Goal: Information Seeking & Learning: Check status

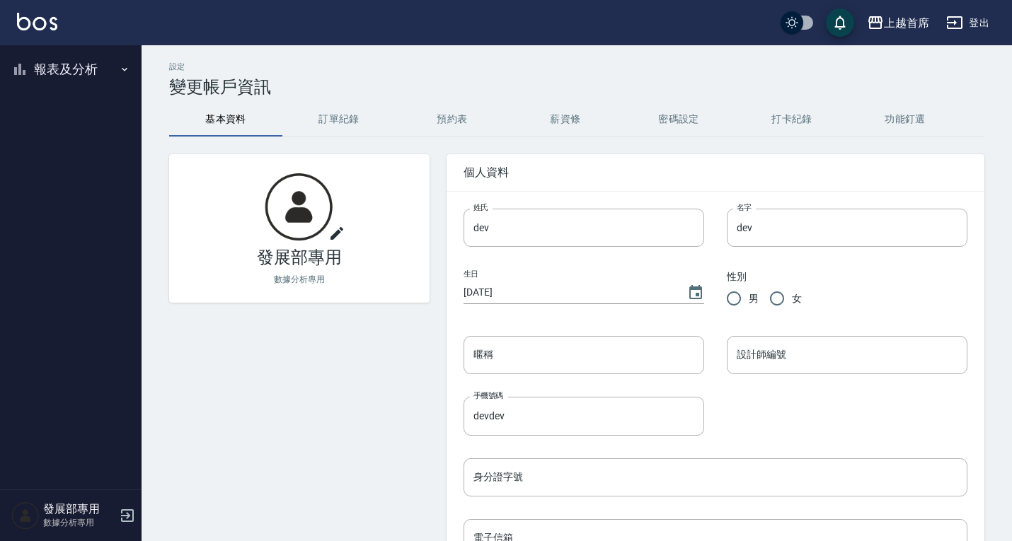
click at [59, 68] on button "報表及分析" at bounding box center [71, 69] width 130 height 37
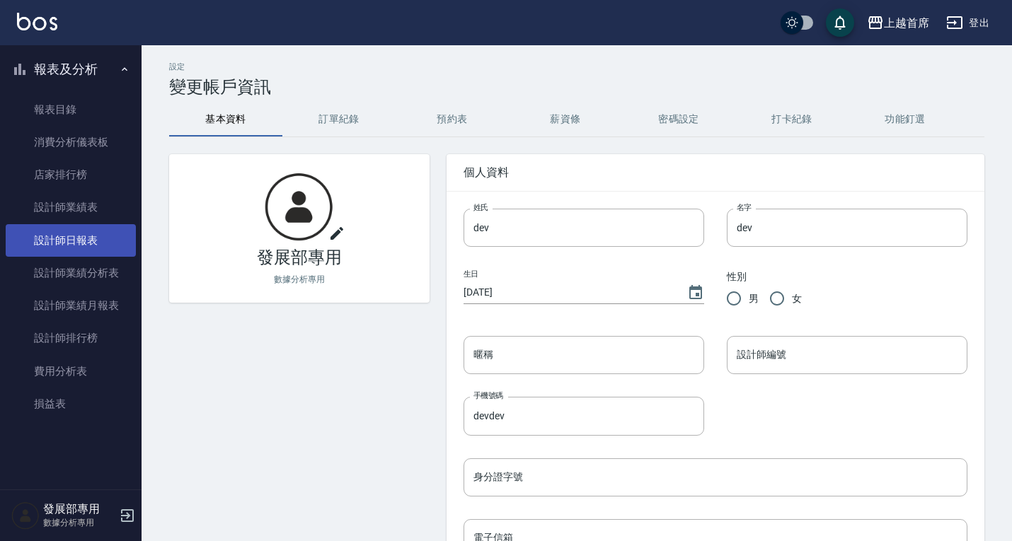
click at [81, 238] on link "設計師日報表" at bounding box center [71, 240] width 130 height 33
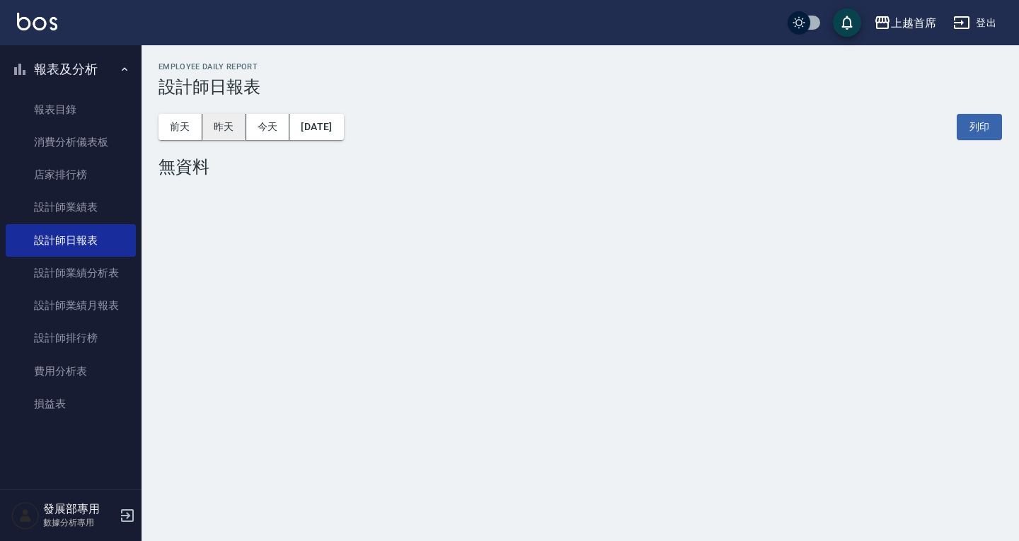
click at [229, 118] on button "昨天" at bounding box center [224, 127] width 44 height 26
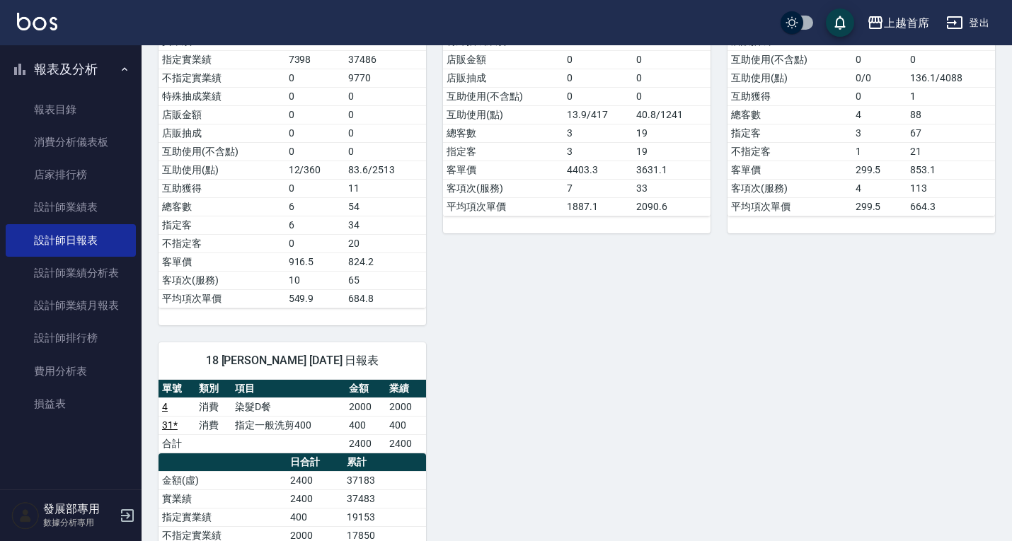
scroll to position [1274, 0]
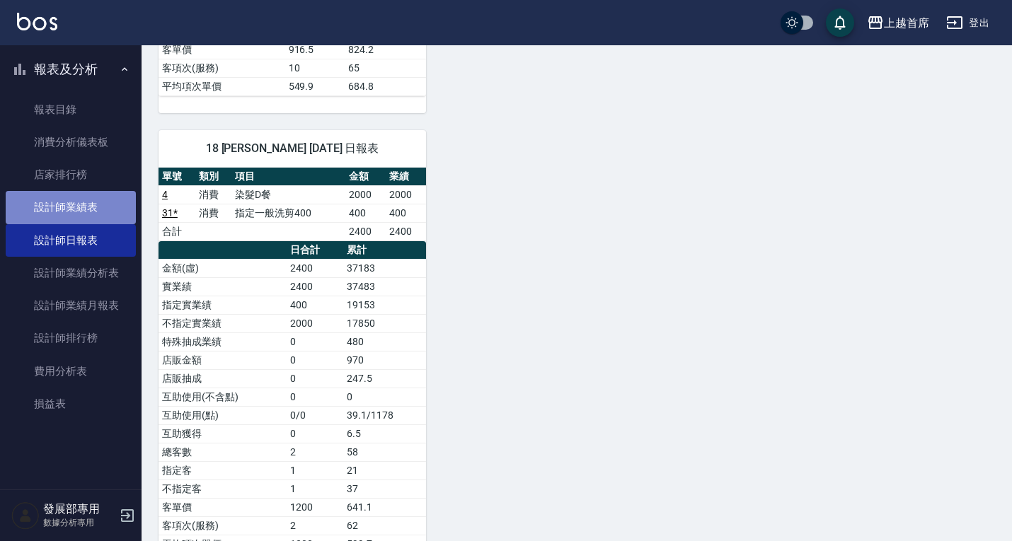
click at [80, 209] on link "設計師業績表" at bounding box center [71, 207] width 130 height 33
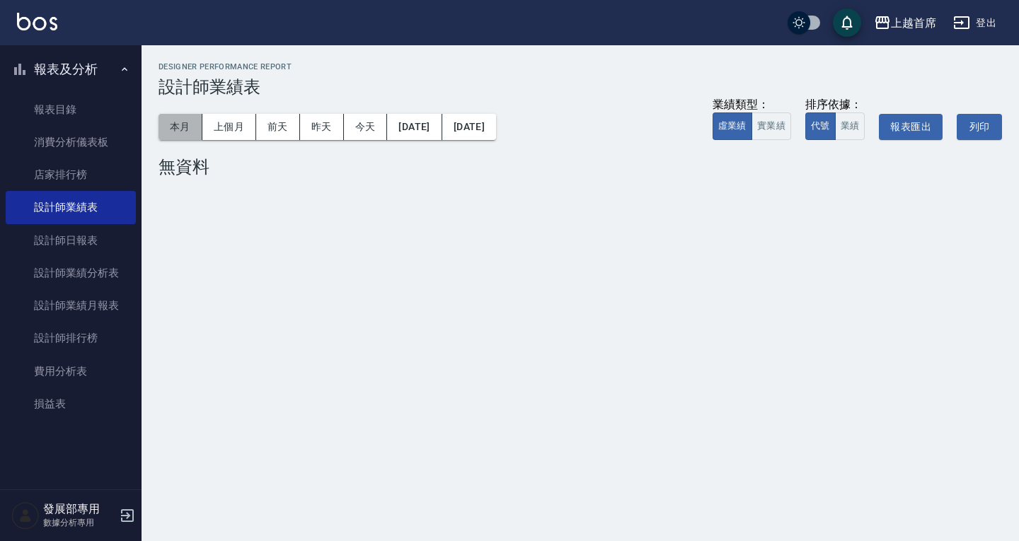
click at [188, 120] on button "本月" at bounding box center [181, 127] width 44 height 26
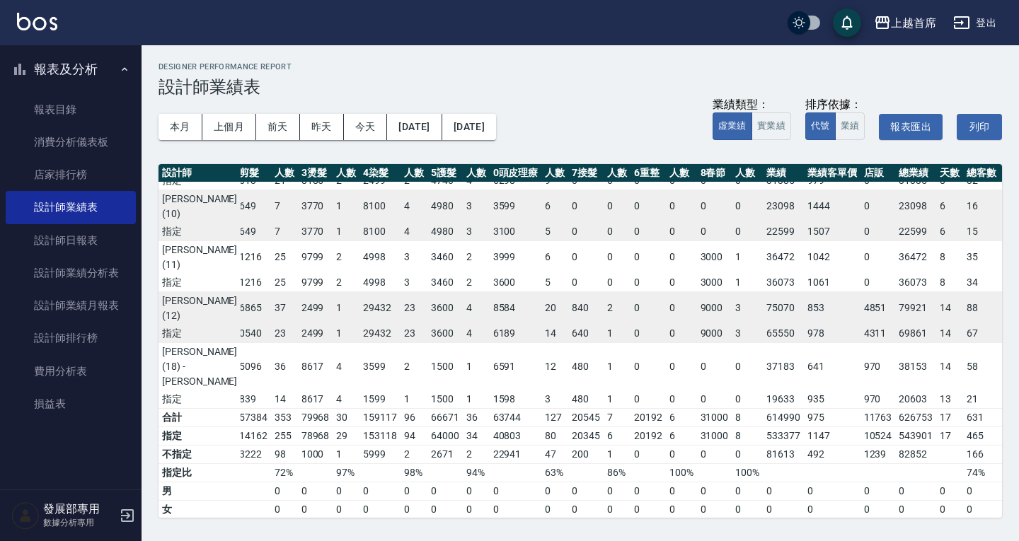
scroll to position [379, 73]
click at [892, 28] on div "上越首席" at bounding box center [913, 23] width 45 height 18
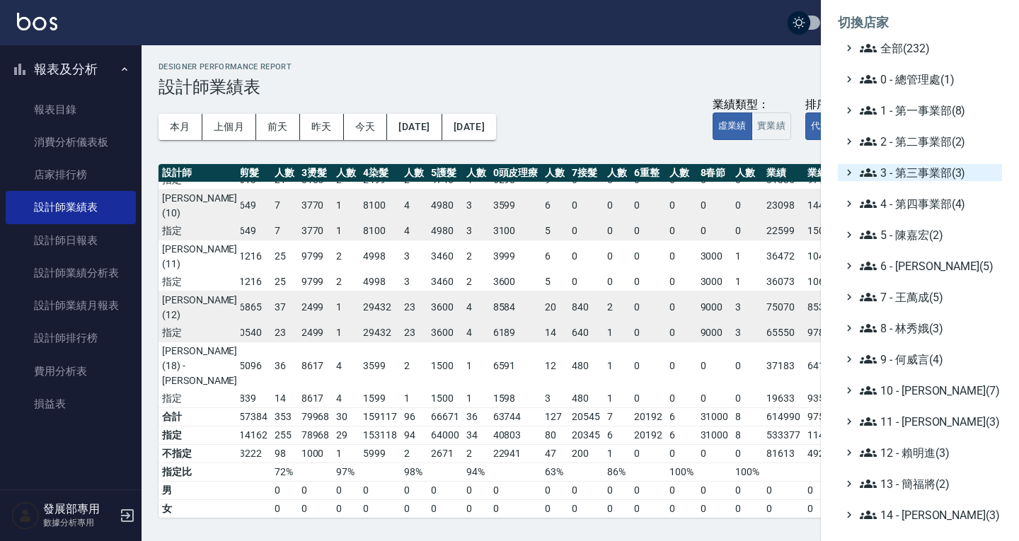
click at [920, 175] on span "3 - 第三事業部(3)" at bounding box center [928, 172] width 137 height 17
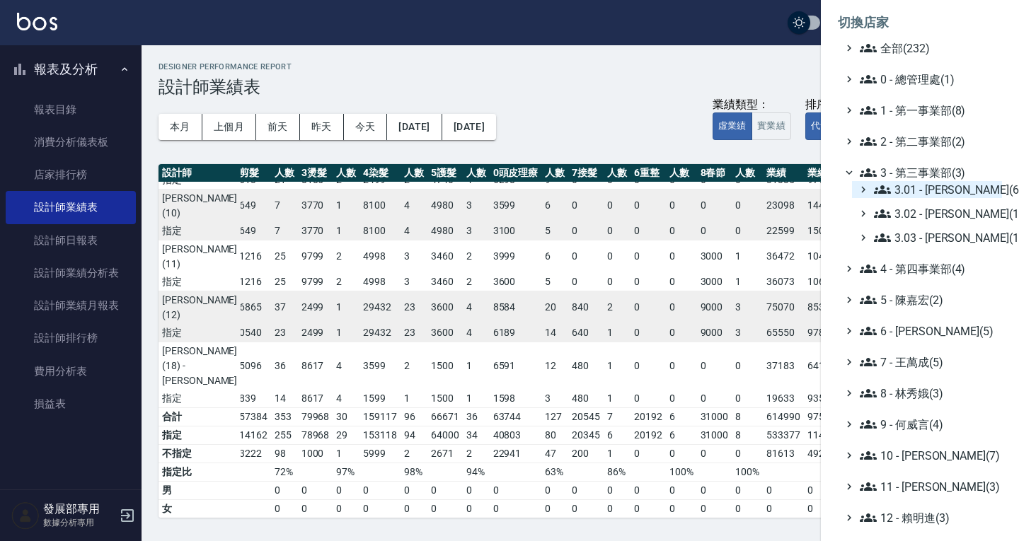
click at [924, 183] on span "3.01 - 蔡承翰(6)" at bounding box center [935, 189] width 122 height 17
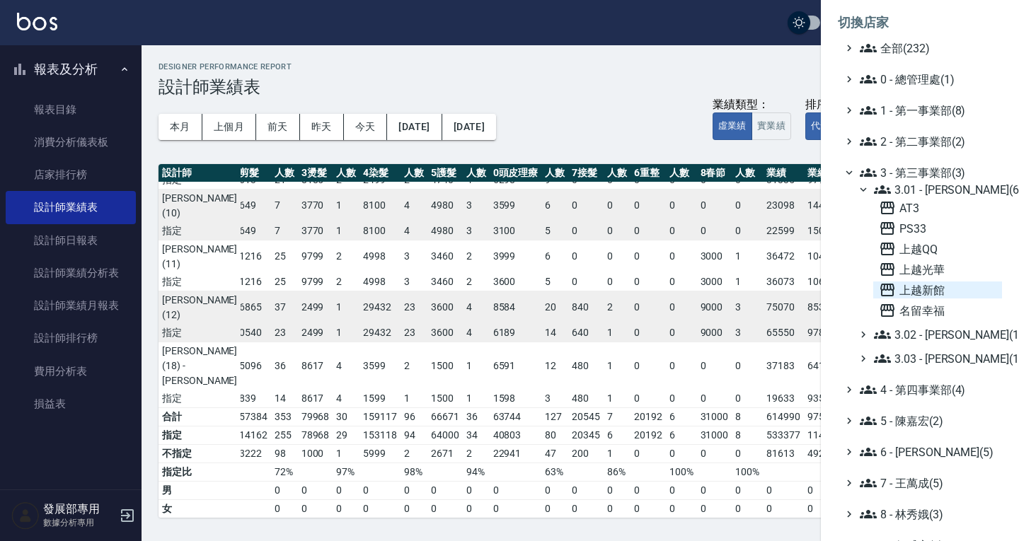
click at [928, 289] on span "上越新館" at bounding box center [937, 290] width 117 height 17
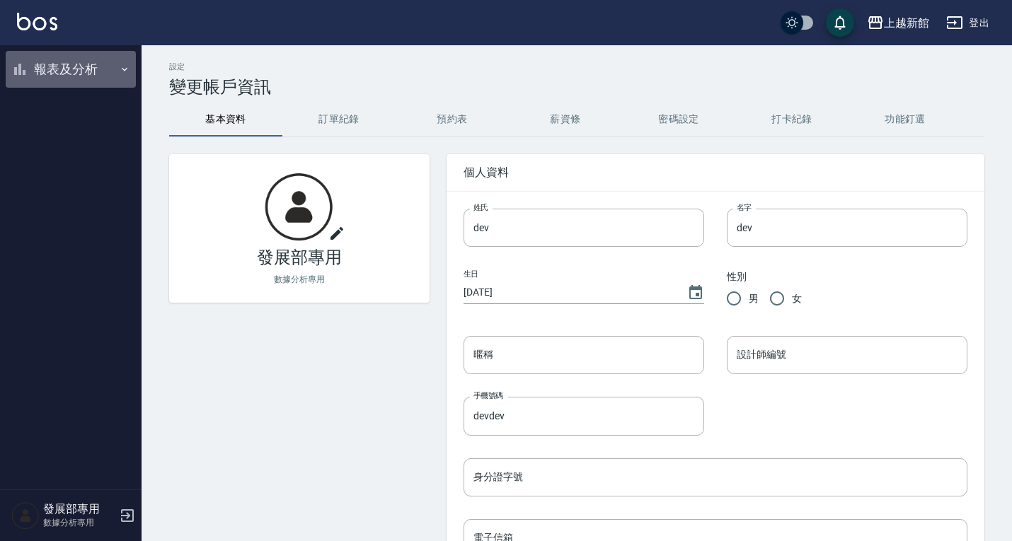
click at [61, 66] on button "報表及分析" at bounding box center [71, 69] width 130 height 37
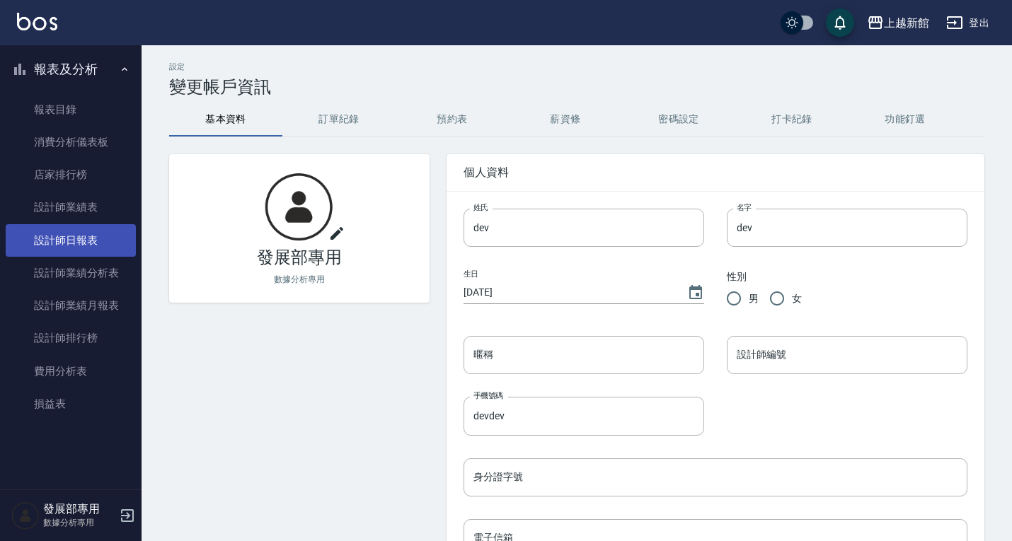
drag, startPoint x: 89, startPoint y: 235, endPoint x: 97, endPoint y: 229, distance: 9.6
click at [89, 235] on link "設計師日報表" at bounding box center [71, 240] width 130 height 33
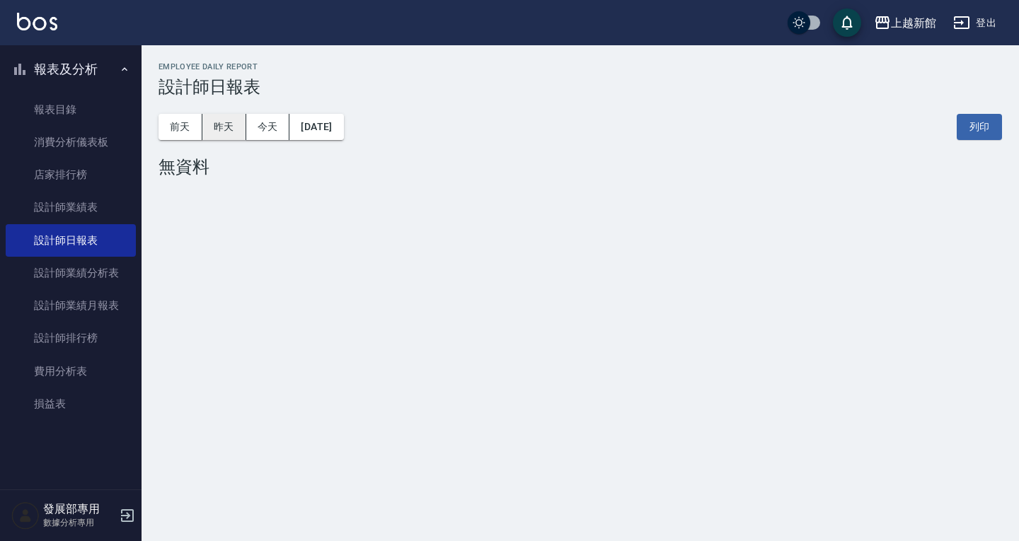
click at [241, 125] on button "昨天" at bounding box center [224, 127] width 44 height 26
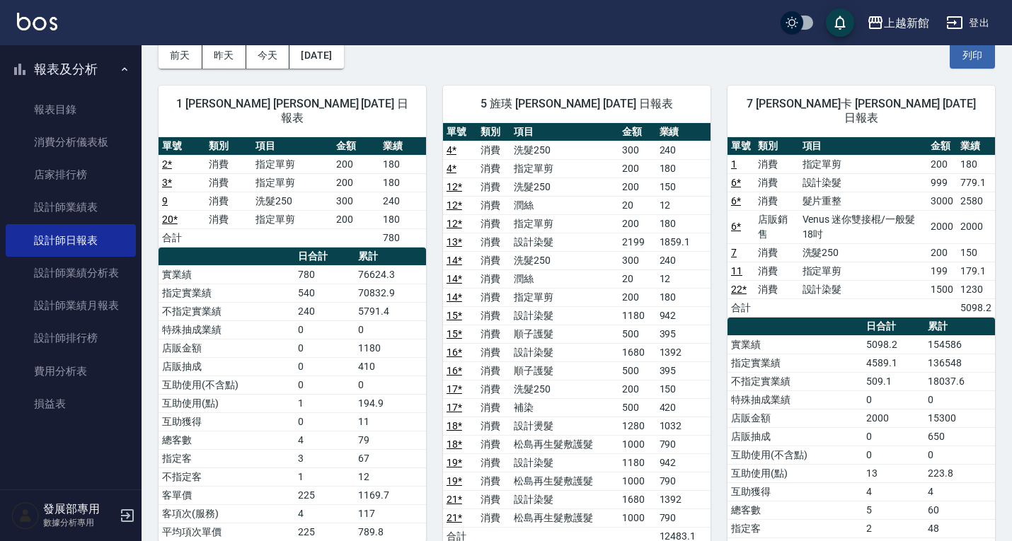
scroll to position [71, 0]
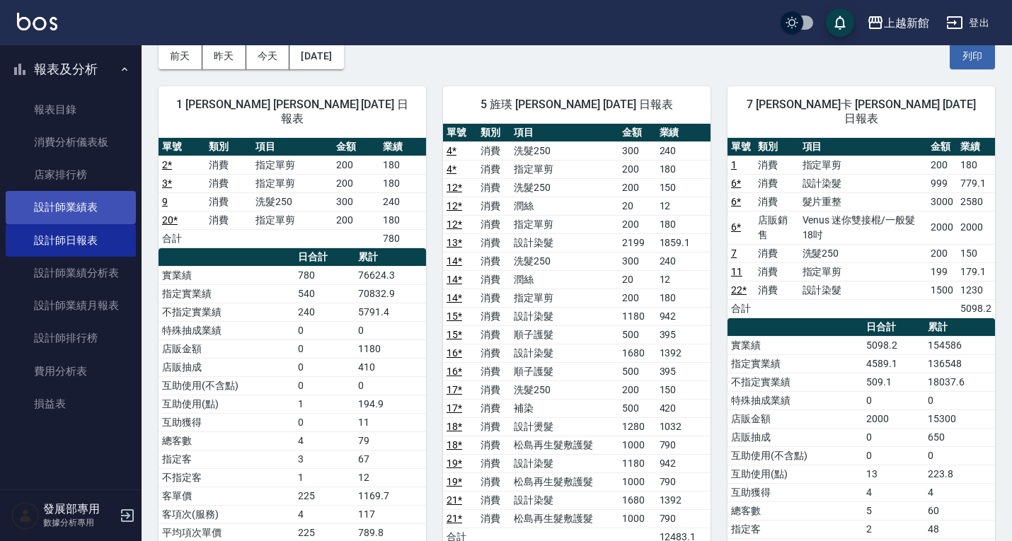
click at [74, 209] on link "設計師業績表" at bounding box center [71, 207] width 130 height 33
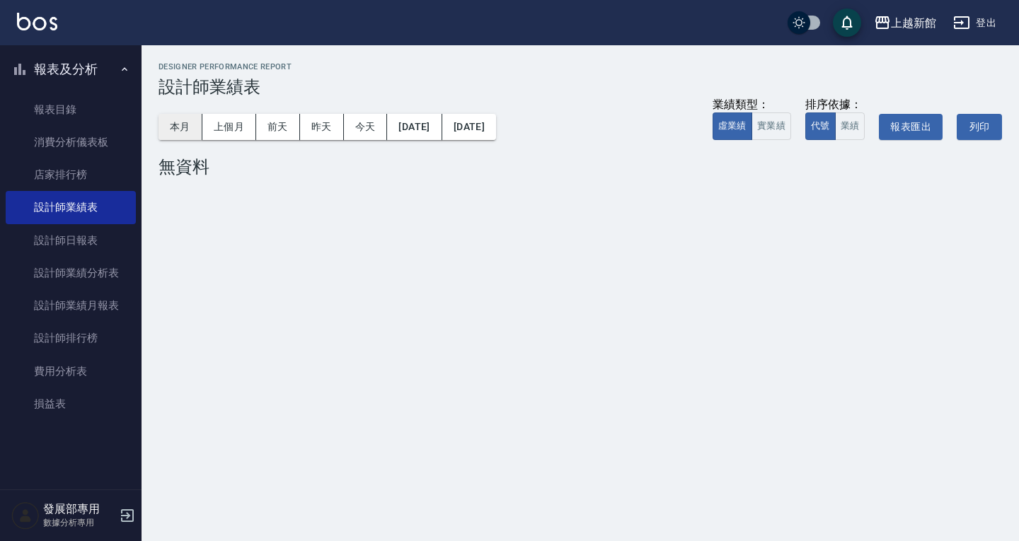
click at [177, 122] on button "本月" at bounding box center [181, 127] width 44 height 26
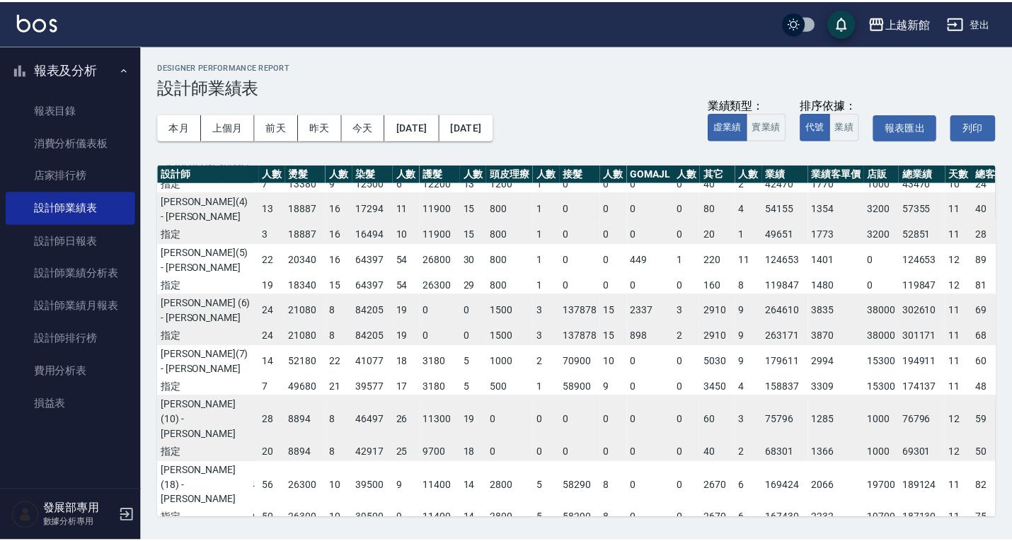
scroll to position [101, 93]
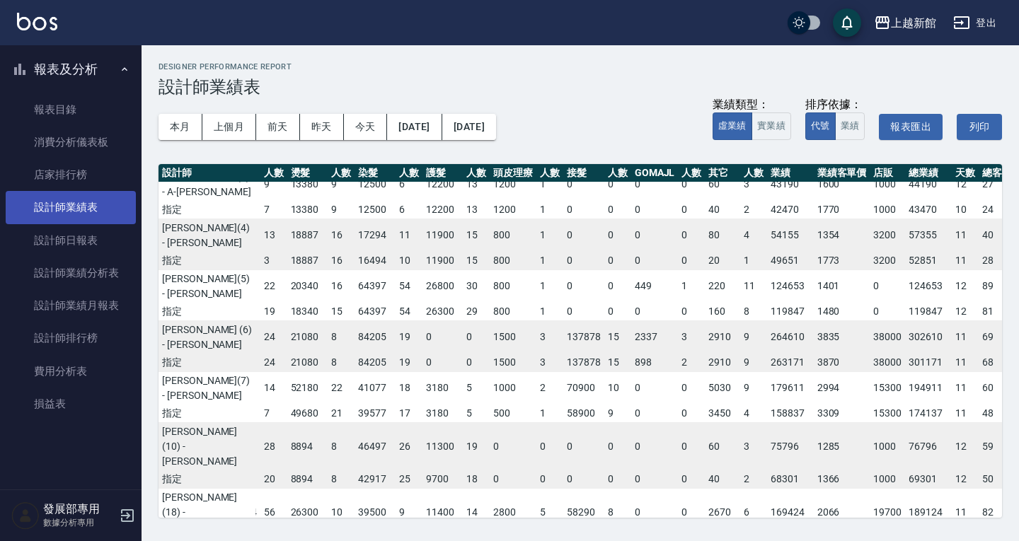
drag, startPoint x: 86, startPoint y: 241, endPoint x: 116, endPoint y: 204, distance: 48.3
click at [86, 241] on link "設計師日報表" at bounding box center [71, 240] width 130 height 33
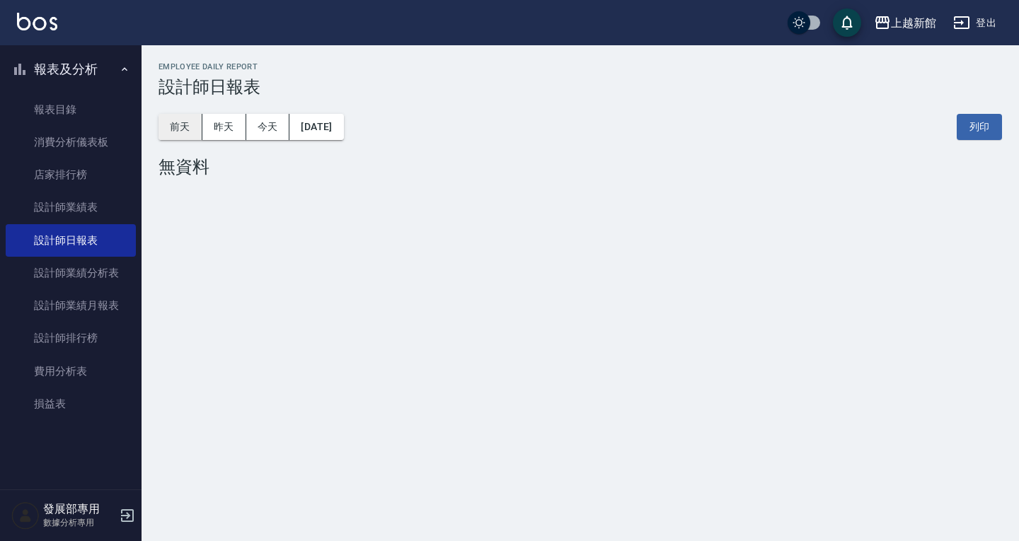
click at [194, 121] on button "前天" at bounding box center [181, 127] width 44 height 26
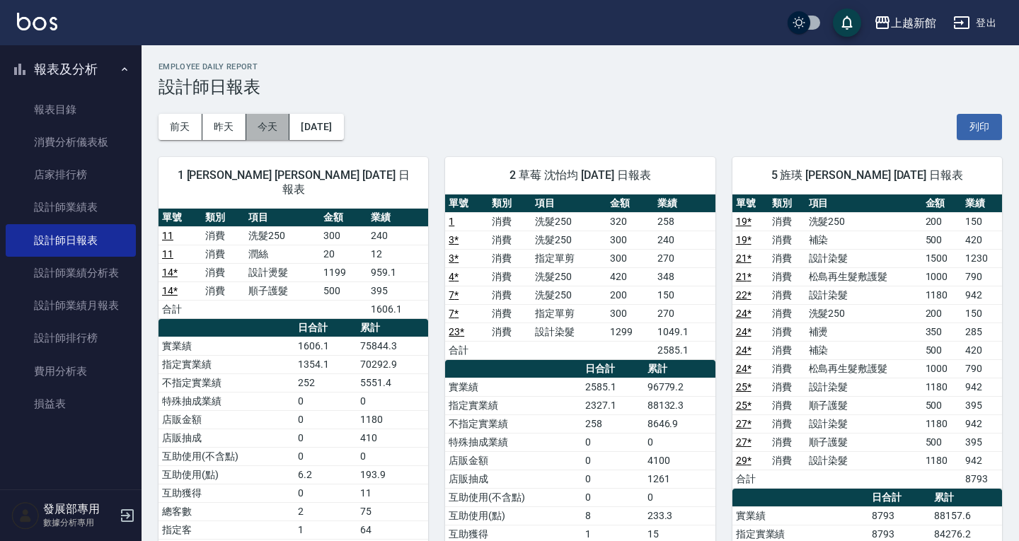
click at [249, 126] on button "今天" at bounding box center [268, 127] width 44 height 26
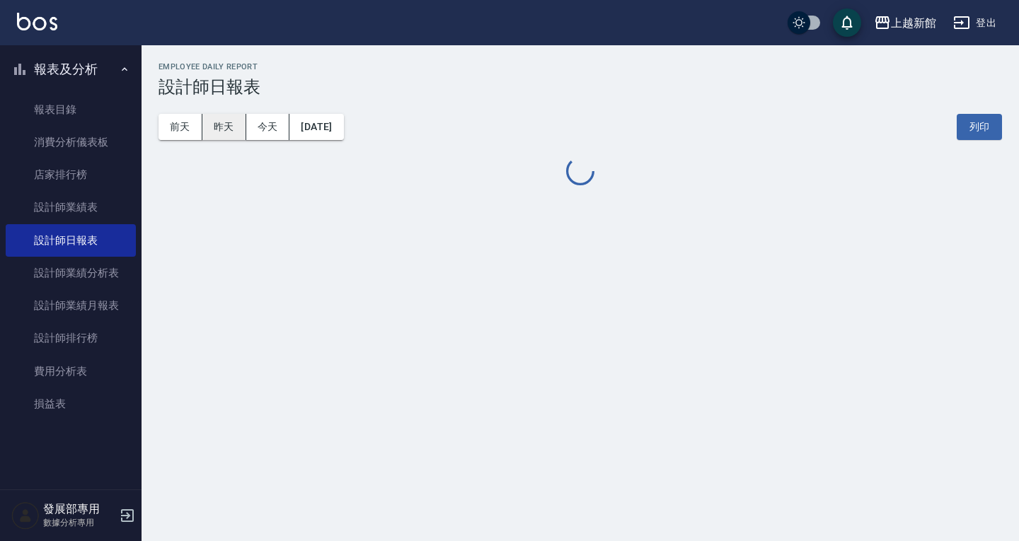
click at [234, 120] on button "昨天" at bounding box center [224, 127] width 44 height 26
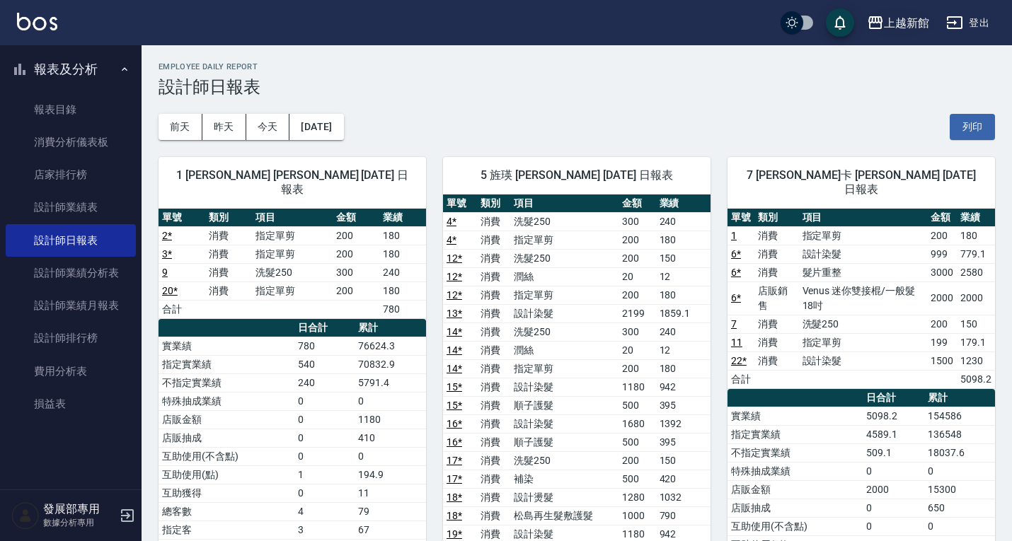
click at [887, 28] on div "上越新館" at bounding box center [906, 23] width 45 height 18
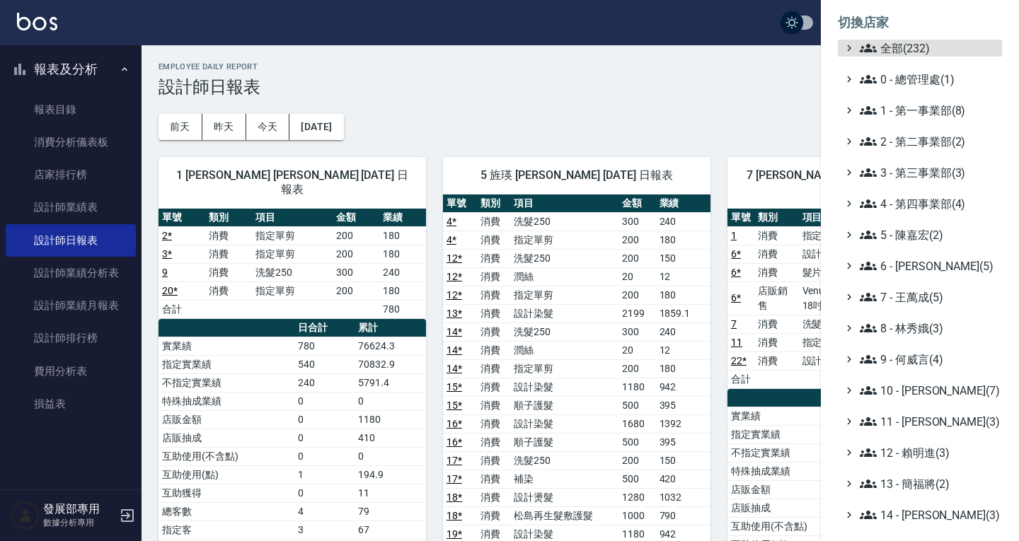
click at [930, 163] on ul "全部(232) 0 - 總管理處(1) 1 - 第一事業部(8) 2 - 第二事業部(2) 3 - 第三事業部(3) 4 - 第四事業部(4) 5 - 陳嘉宏…" at bounding box center [920, 391] width 164 height 702
click at [928, 170] on span "3 - 第三事業部(3)" at bounding box center [928, 172] width 137 height 17
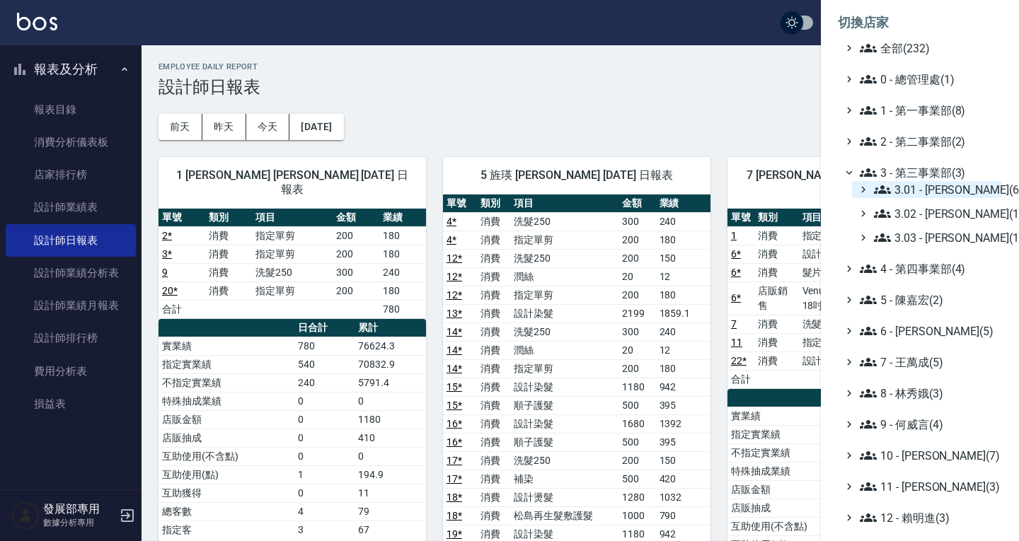
click at [917, 191] on span "3.01 - 蔡承翰(6)" at bounding box center [935, 189] width 122 height 17
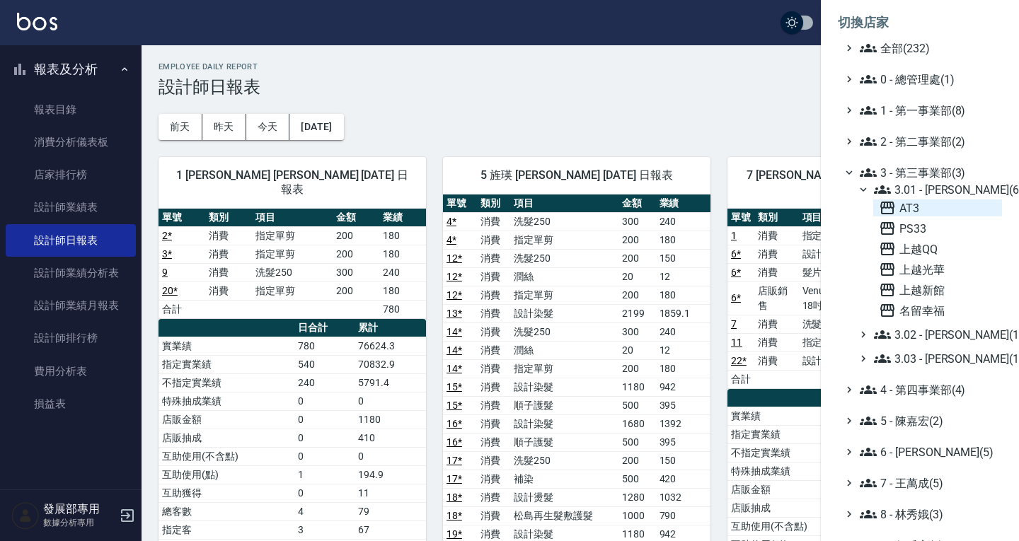
click at [906, 212] on span "AT3" at bounding box center [937, 208] width 117 height 17
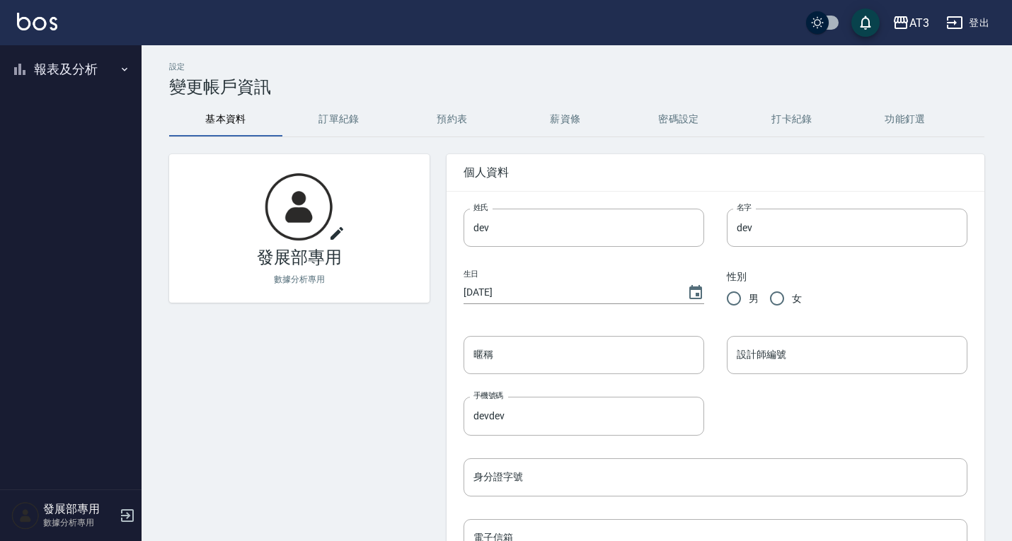
click at [62, 71] on button "報表及分析" at bounding box center [71, 69] width 130 height 37
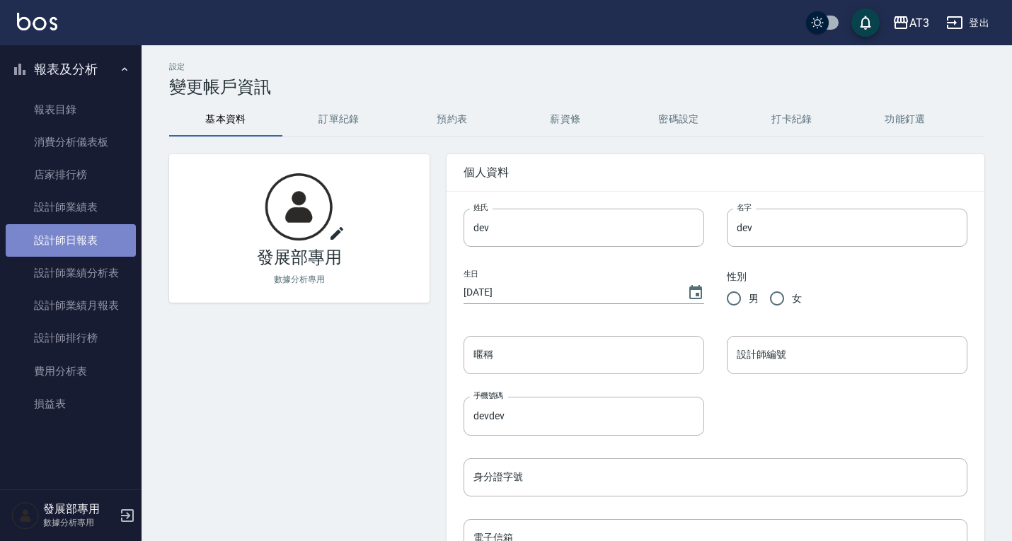
click at [74, 235] on link "設計師日報表" at bounding box center [71, 240] width 130 height 33
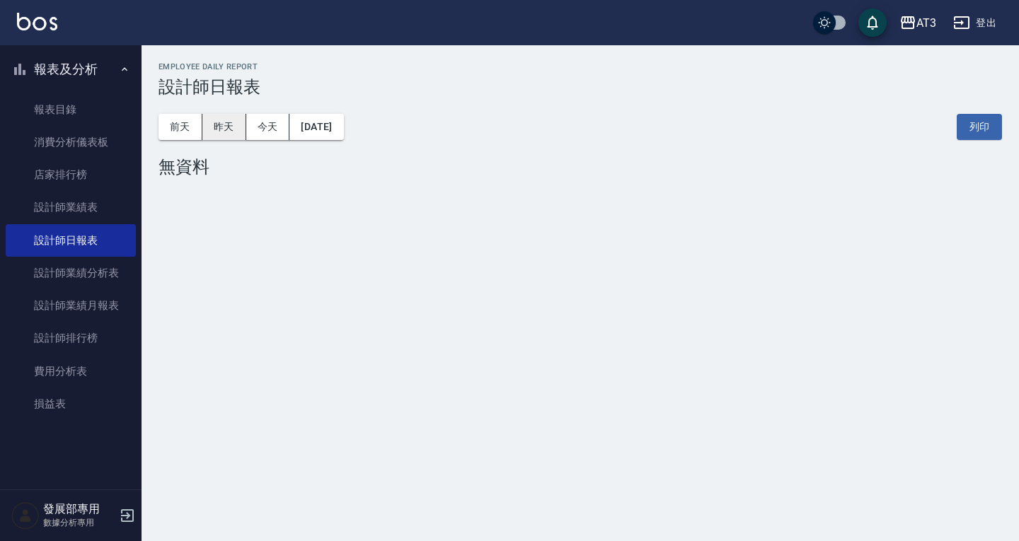
click at [225, 123] on button "昨天" at bounding box center [224, 127] width 44 height 26
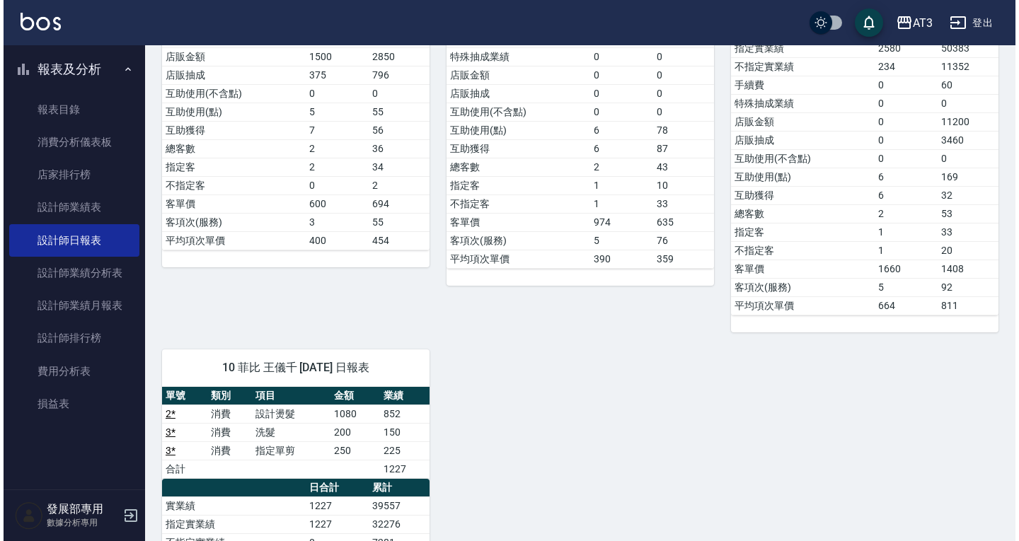
scroll to position [425, 0]
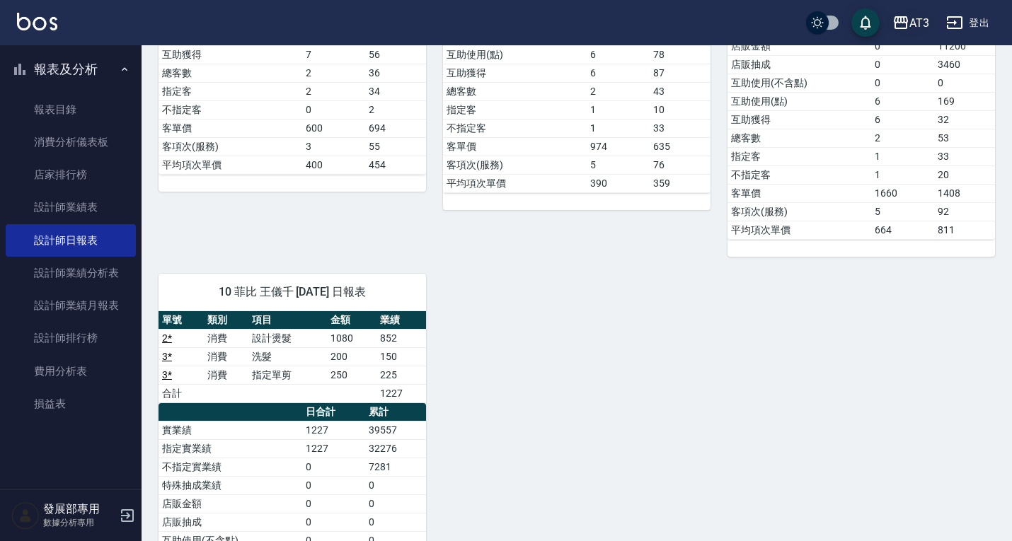
click at [926, 28] on div "AT3" at bounding box center [919, 23] width 20 height 18
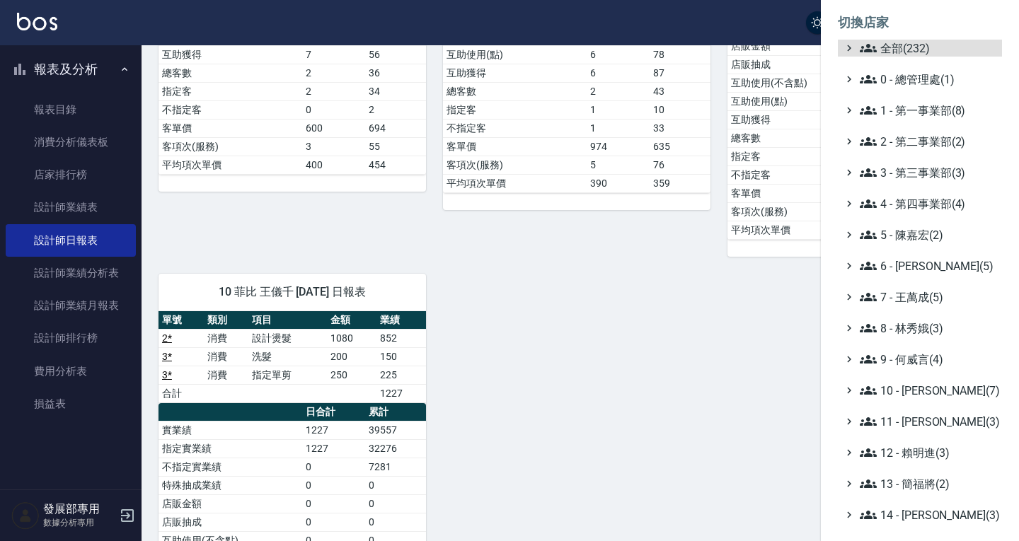
click at [929, 129] on ul "全部(232) 0 - 總管理處(1) 1 - 第一事業部(8) 2 - 第二事業部(2) 3 - 第三事業部(3) 4 - 第四事業部(4) 5 - 陳嘉宏…" at bounding box center [920, 391] width 164 height 702
click at [928, 141] on span "2 - 第二事業部(2)" at bounding box center [928, 141] width 137 height 17
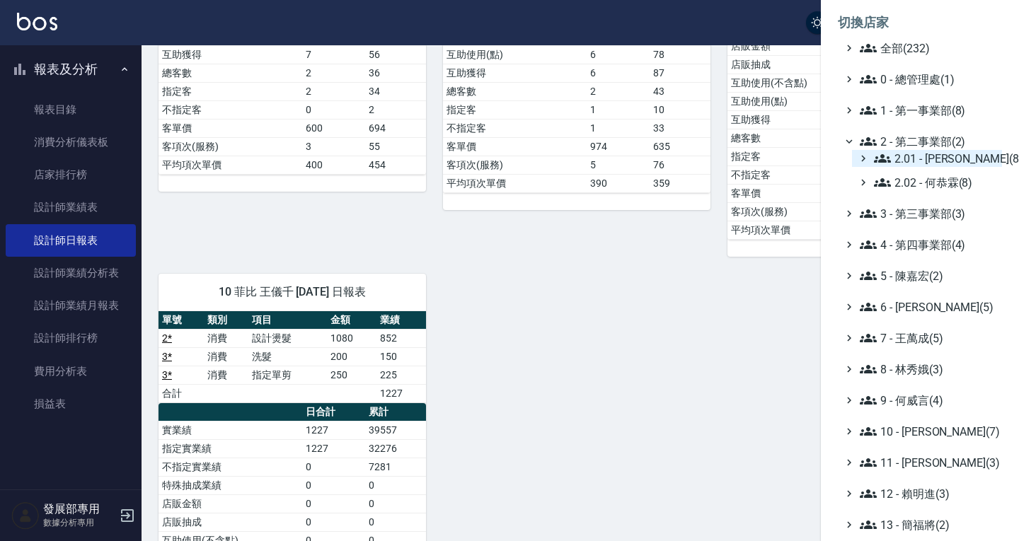
click at [933, 152] on span "2.01 - 李思敏(8)" at bounding box center [935, 158] width 122 height 17
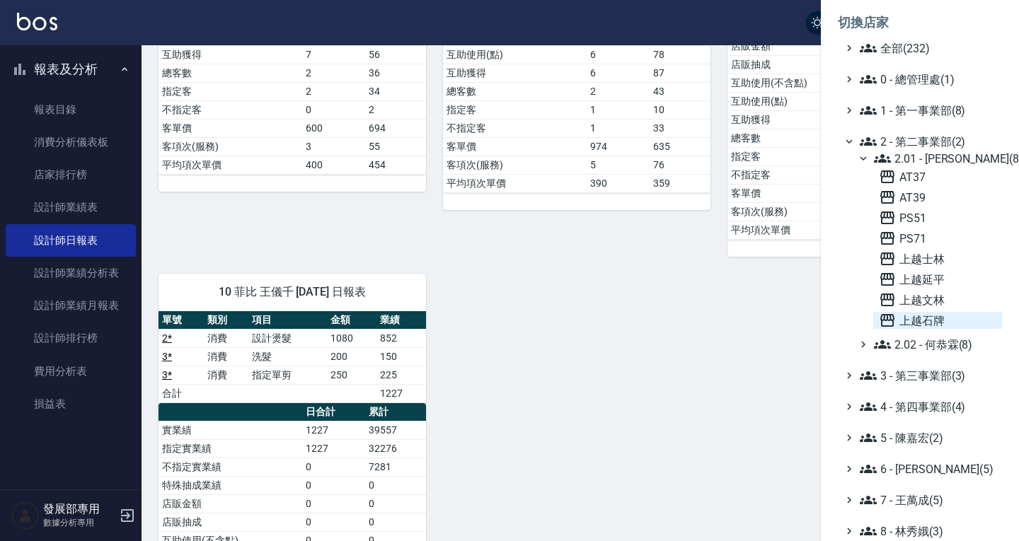
click at [953, 318] on span "上越石牌" at bounding box center [937, 320] width 117 height 17
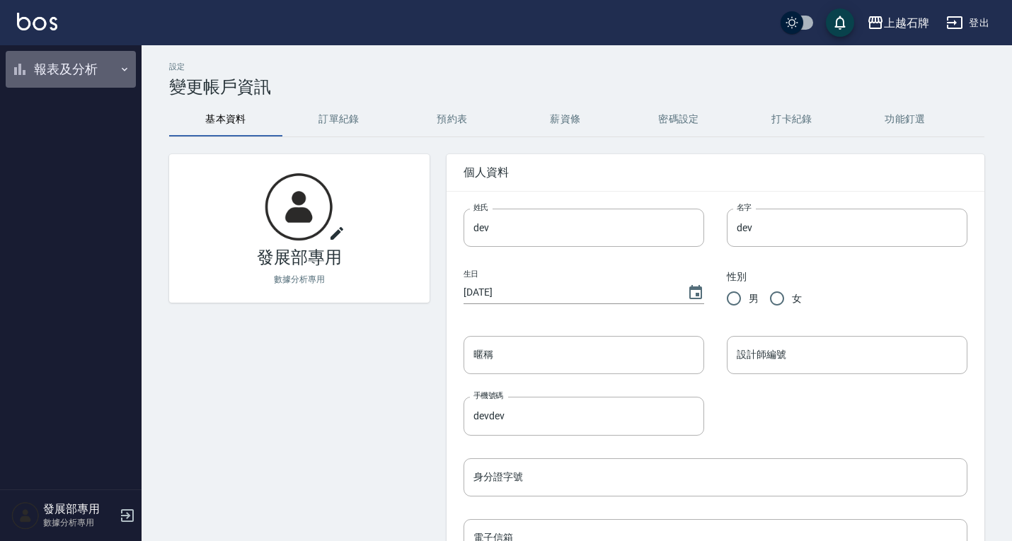
click at [54, 64] on button "報表及分析" at bounding box center [71, 69] width 130 height 37
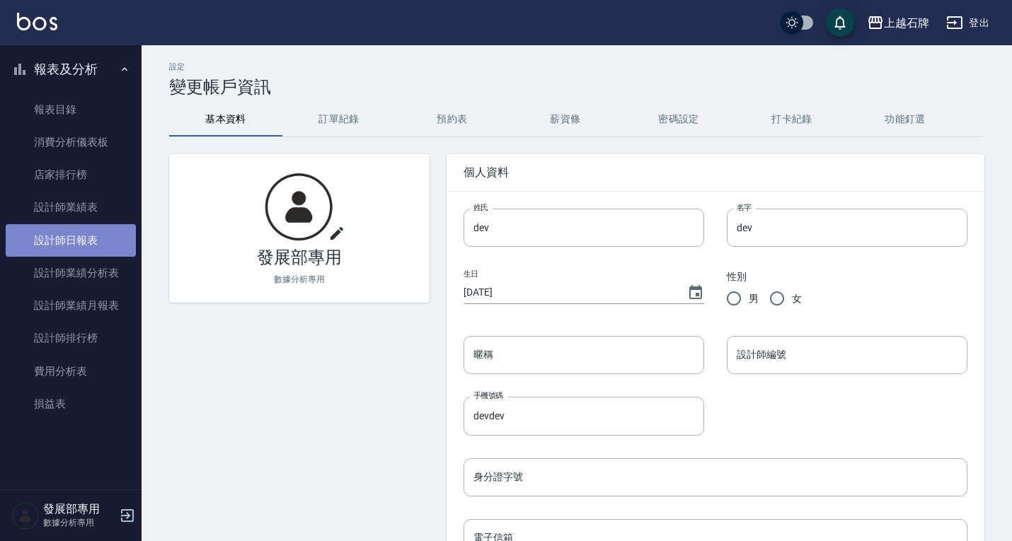
click at [88, 241] on link "設計師日報表" at bounding box center [71, 240] width 130 height 33
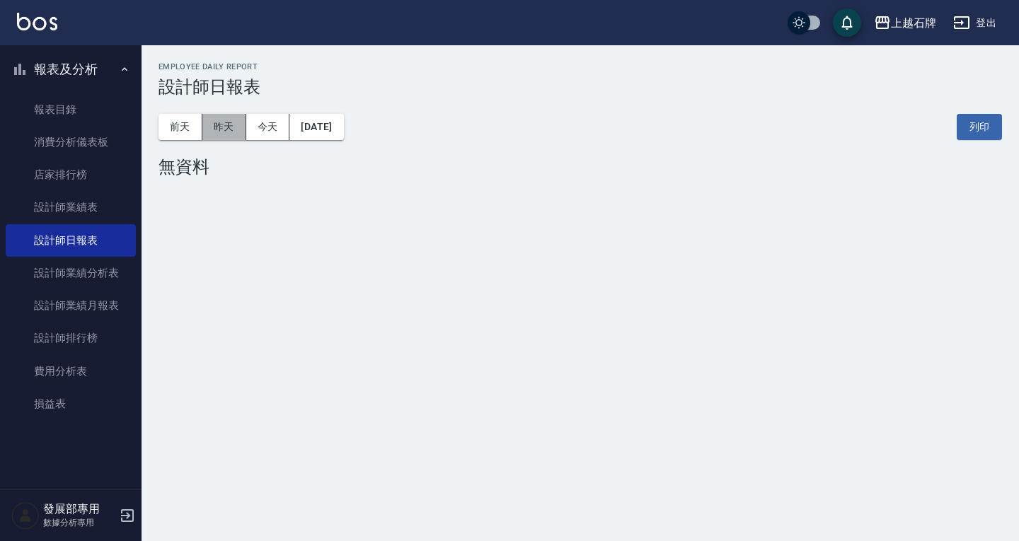
click at [220, 119] on button "昨天" at bounding box center [224, 127] width 44 height 26
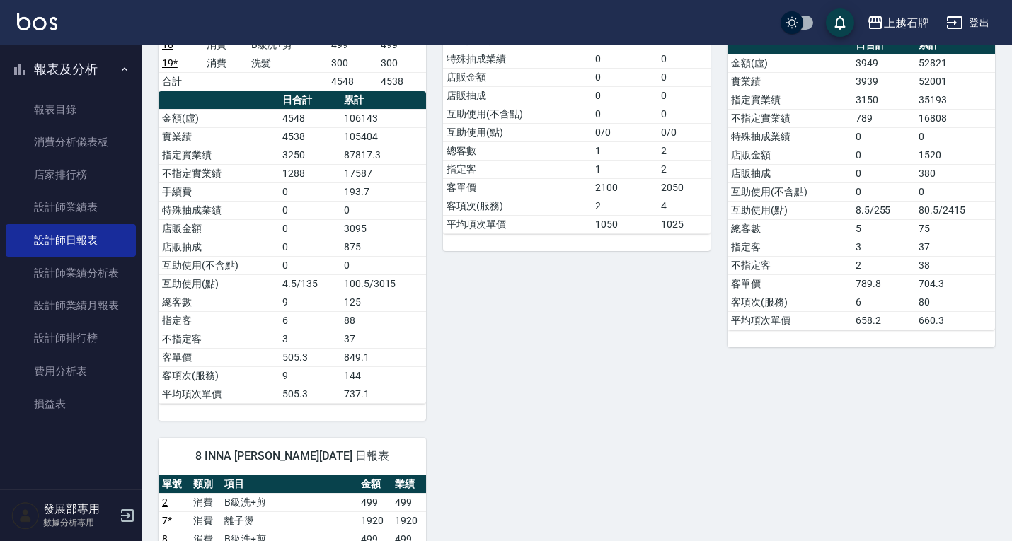
scroll to position [212, 0]
